Goal: Task Accomplishment & Management: Use online tool/utility

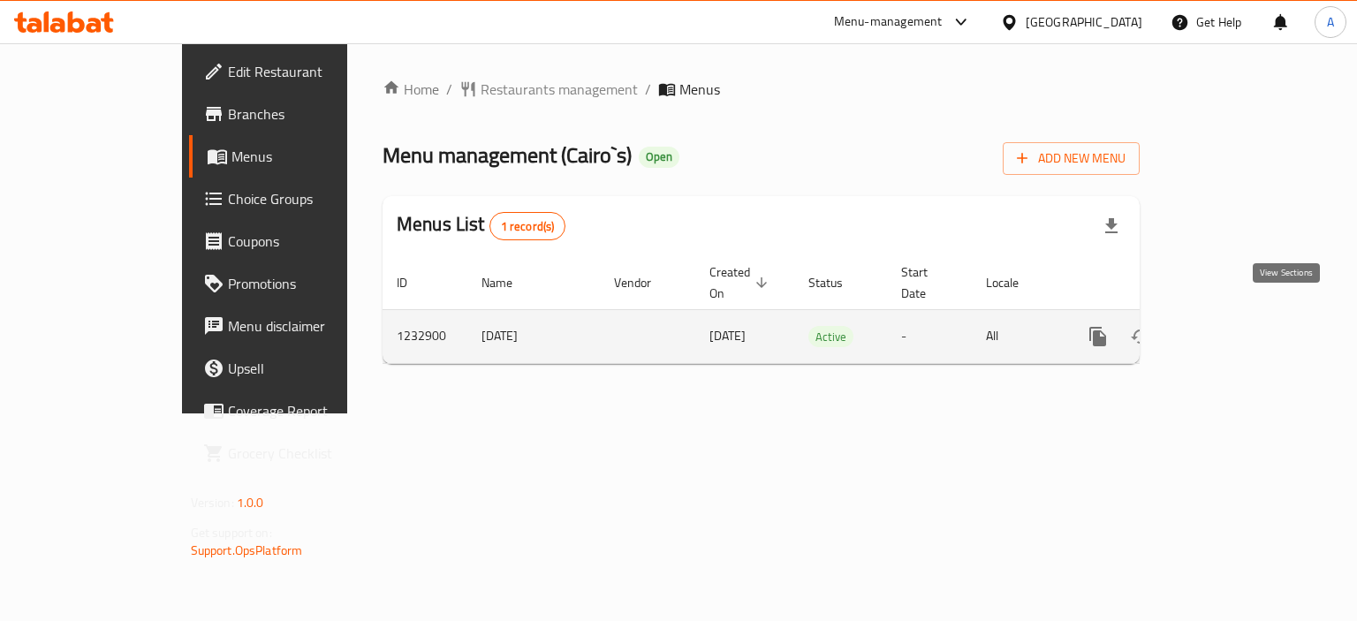
click at [1236, 326] on icon "enhanced table" at bounding box center [1225, 336] width 21 height 21
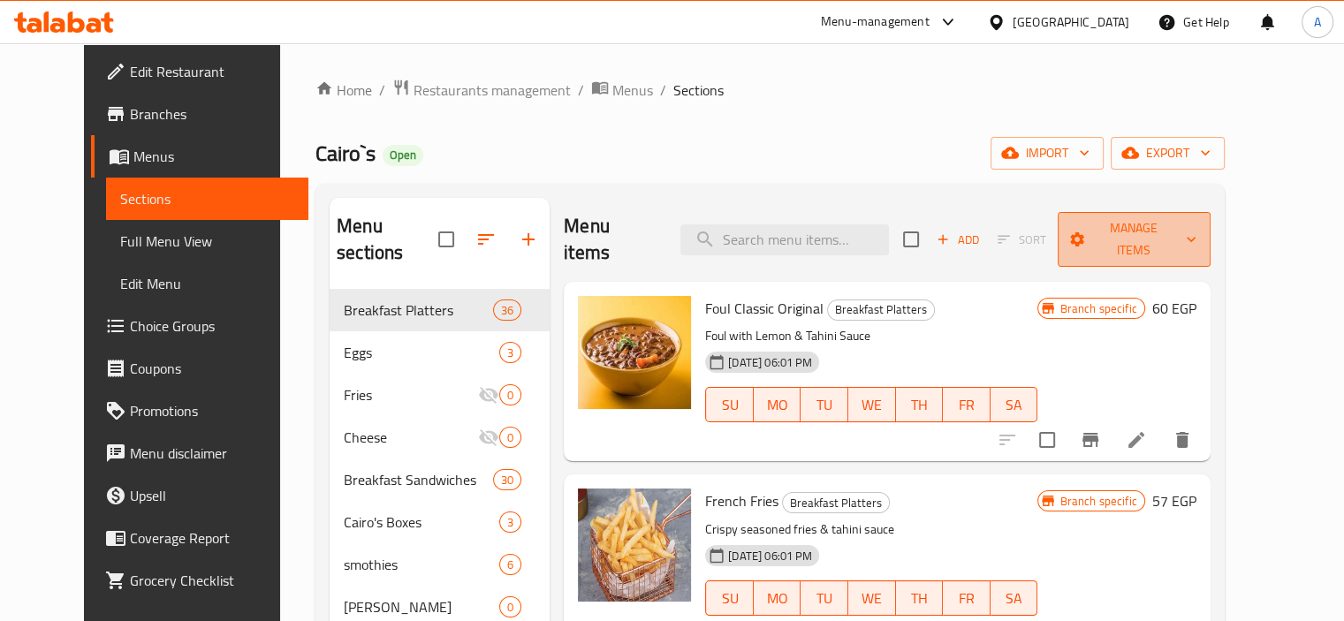
click at [1196, 237] on span "Manage items" at bounding box center [1134, 239] width 125 height 44
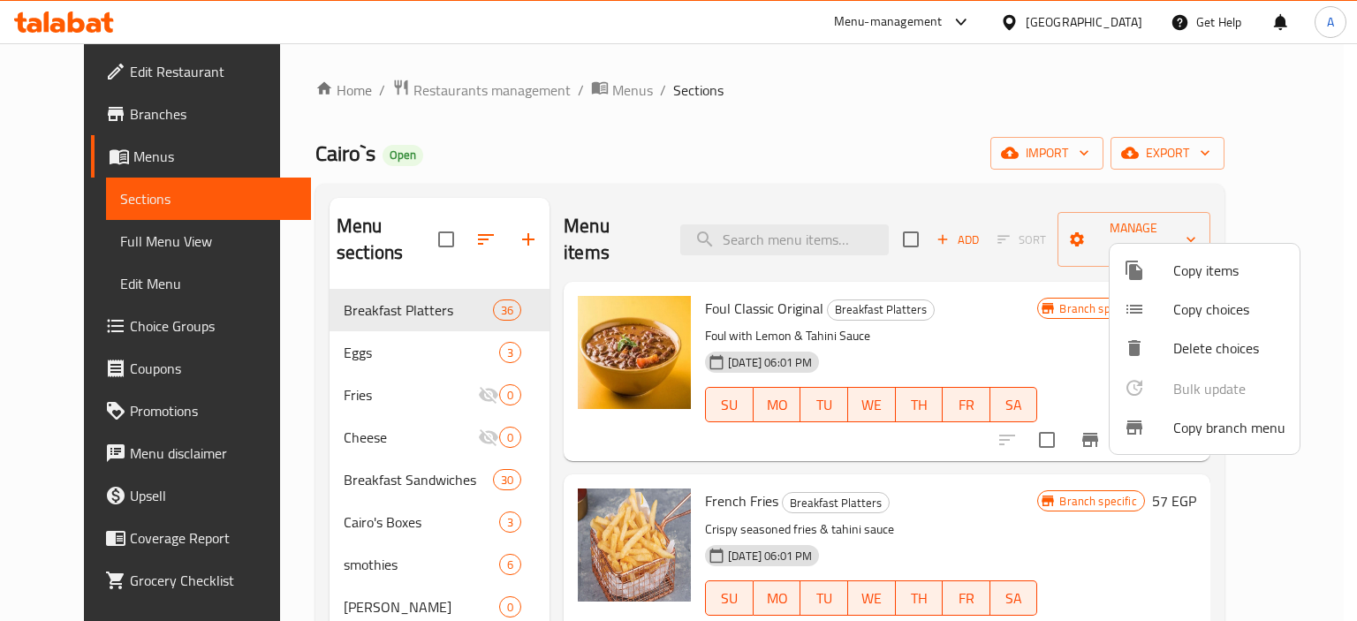
click at [1199, 419] on span "Copy branch menu" at bounding box center [1229, 427] width 112 height 21
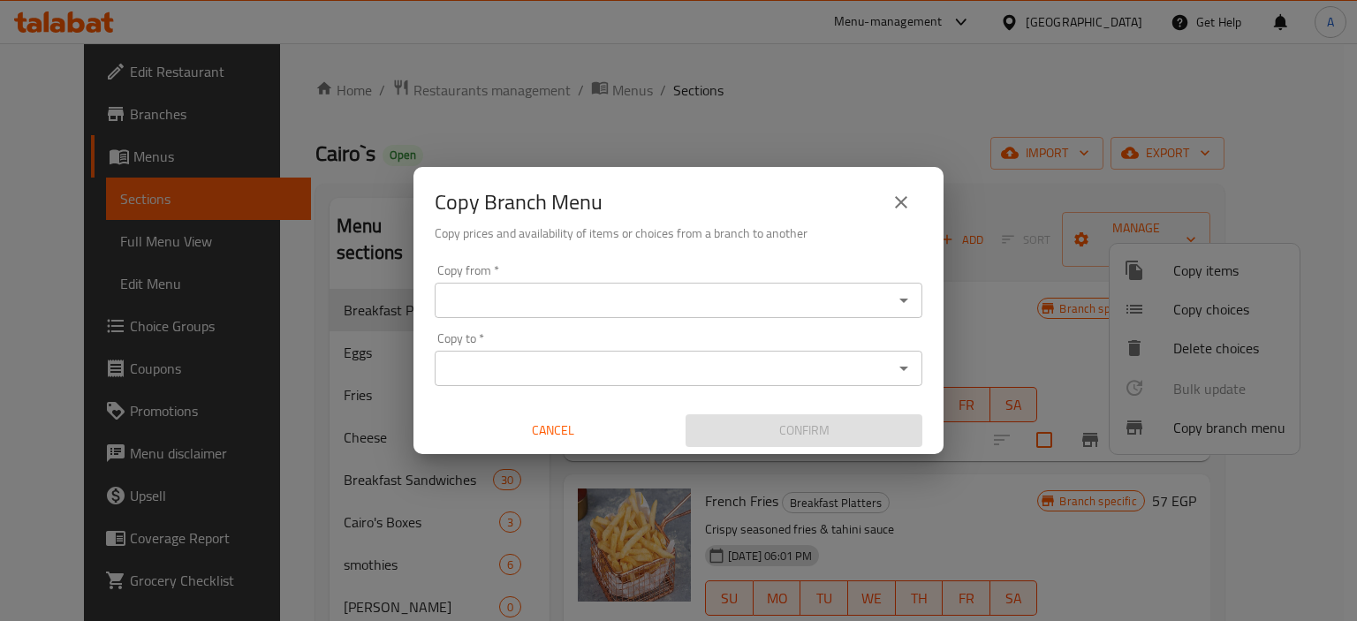
click at [541, 299] on input "Copy from   *" at bounding box center [664, 300] width 448 height 25
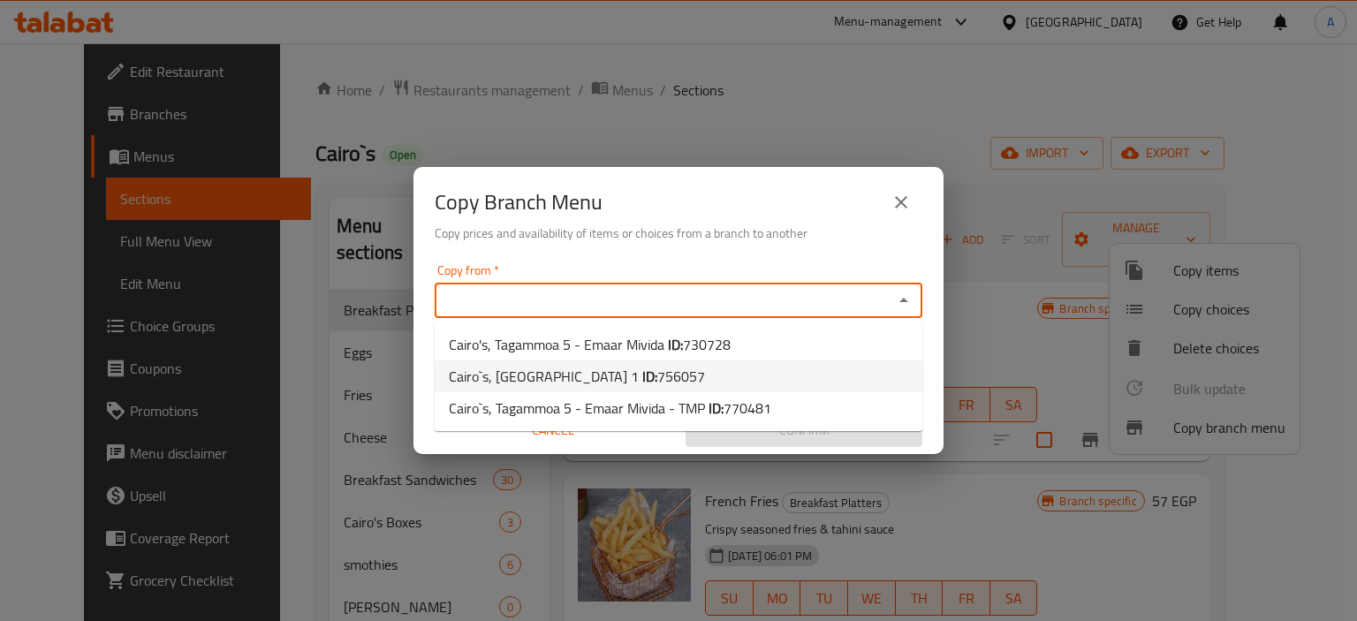
click at [657, 375] on span "756057" at bounding box center [681, 376] width 48 height 27
type input "Cairo`s, [GEOGRAPHIC_DATA] 1"
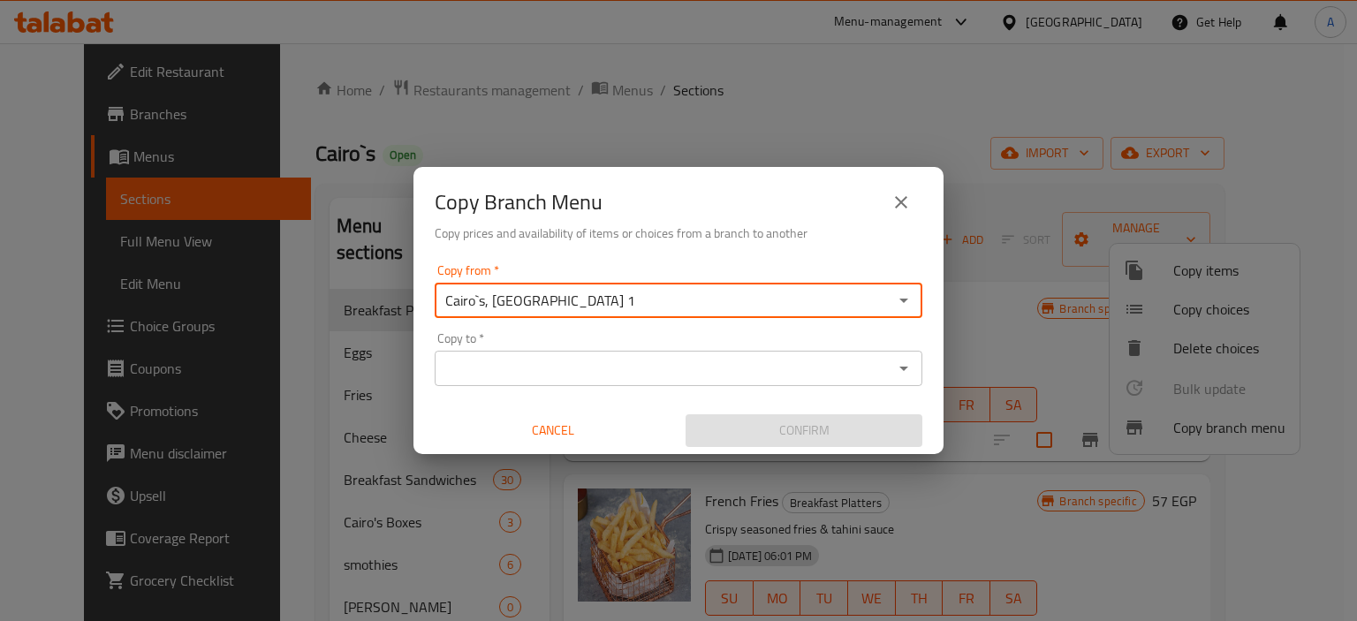
click at [543, 365] on input "Copy to   *" at bounding box center [664, 368] width 448 height 25
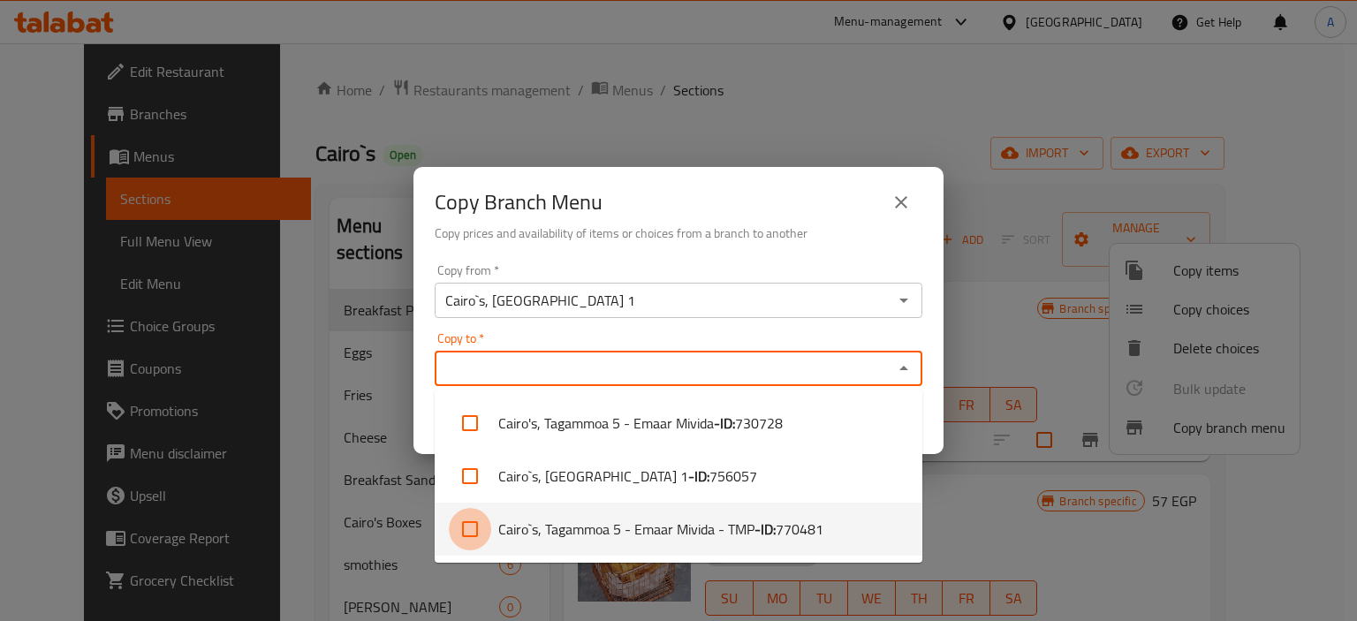
click at [474, 526] on input "checkbox" at bounding box center [470, 529] width 42 height 42
checkbox input "true"
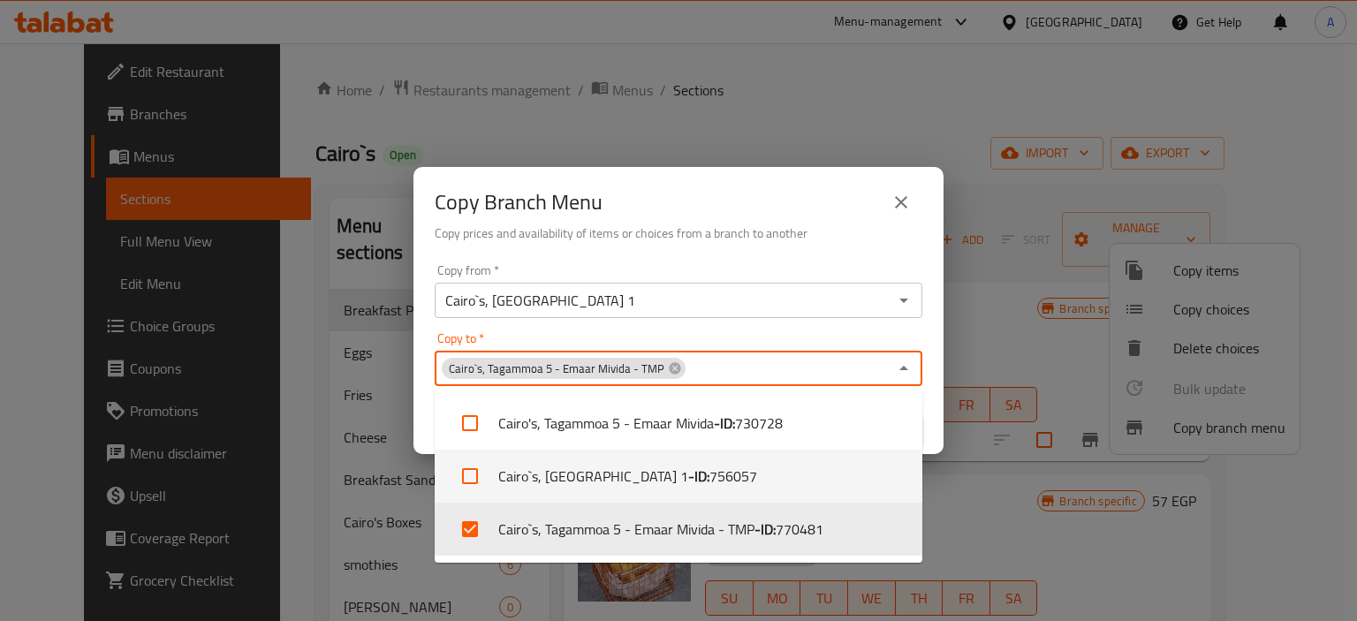
click at [931, 420] on div "Copy from   * Cairo`s, [GEOGRAPHIC_DATA] 1 Copy from * Copy to   * Cairo`s, Tag…" at bounding box center [678, 355] width 530 height 197
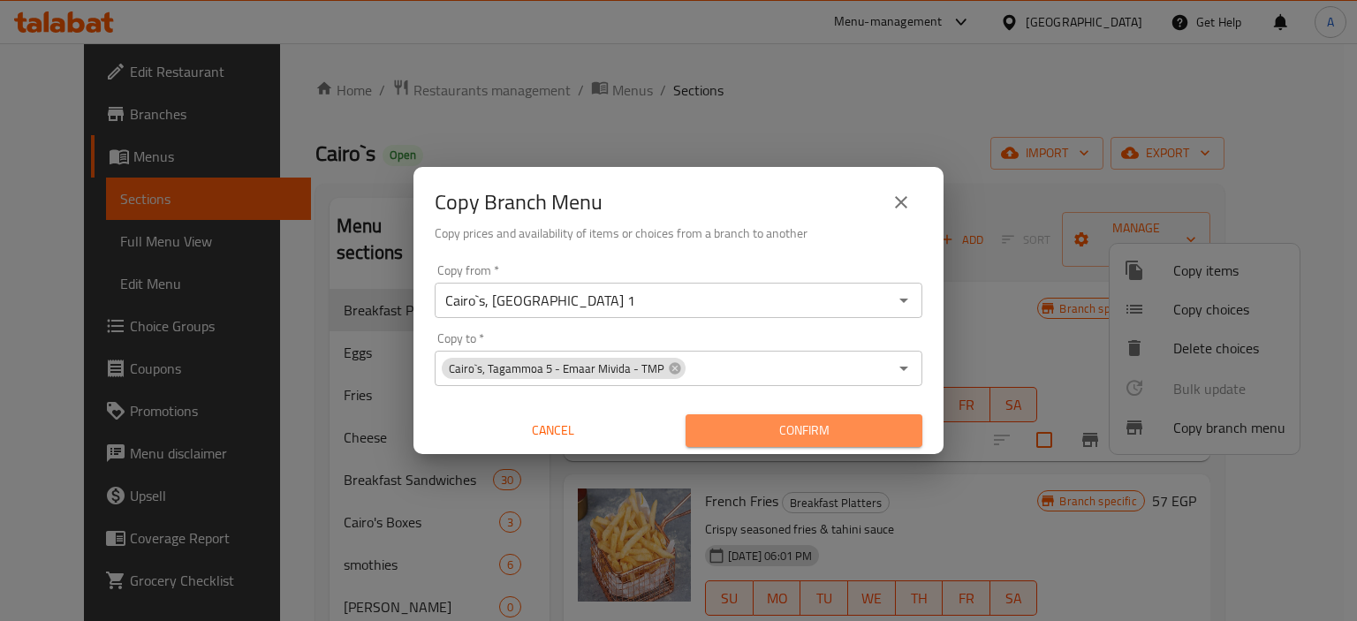
click at [835, 423] on span "Confirm" at bounding box center [804, 431] width 208 height 22
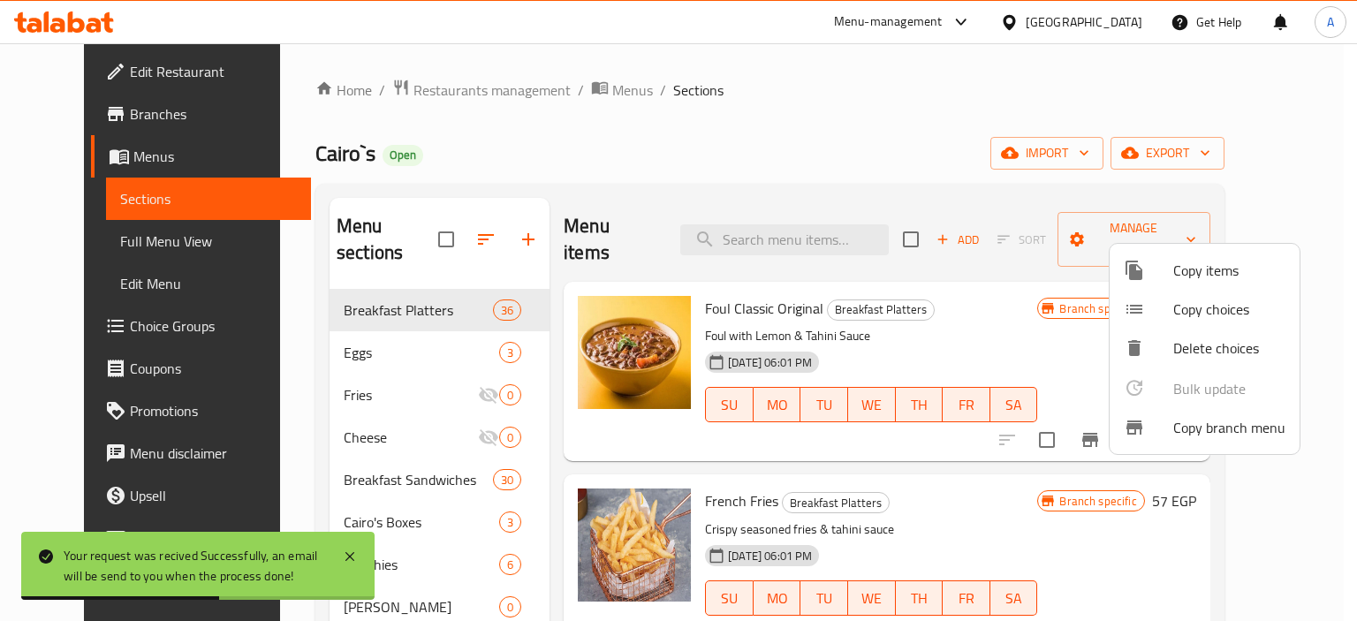
click at [114, 119] on div at bounding box center [678, 310] width 1357 height 621
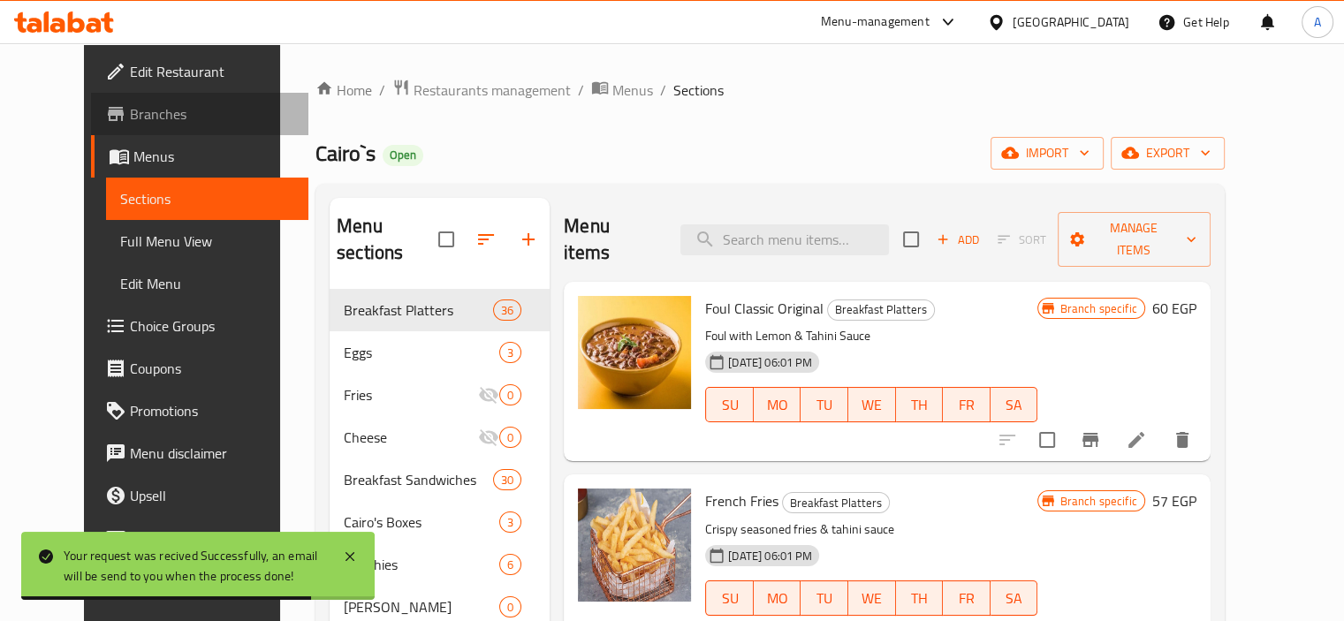
click at [146, 109] on span "Branches" at bounding box center [212, 113] width 164 height 21
click at [145, 109] on span "Branches" at bounding box center [212, 113] width 164 height 21
